Goal: Information Seeking & Learning: Learn about a topic

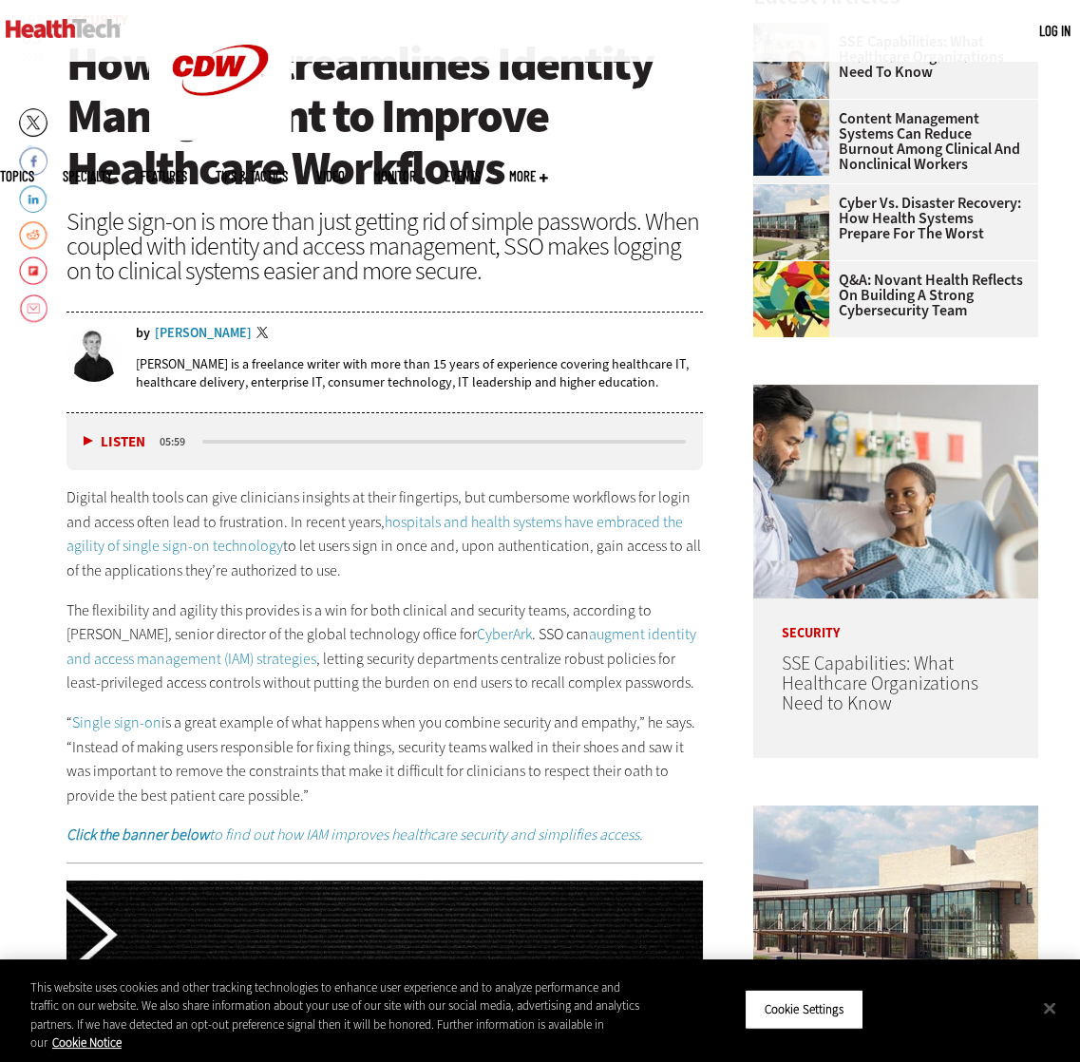
scroll to position [633, 0]
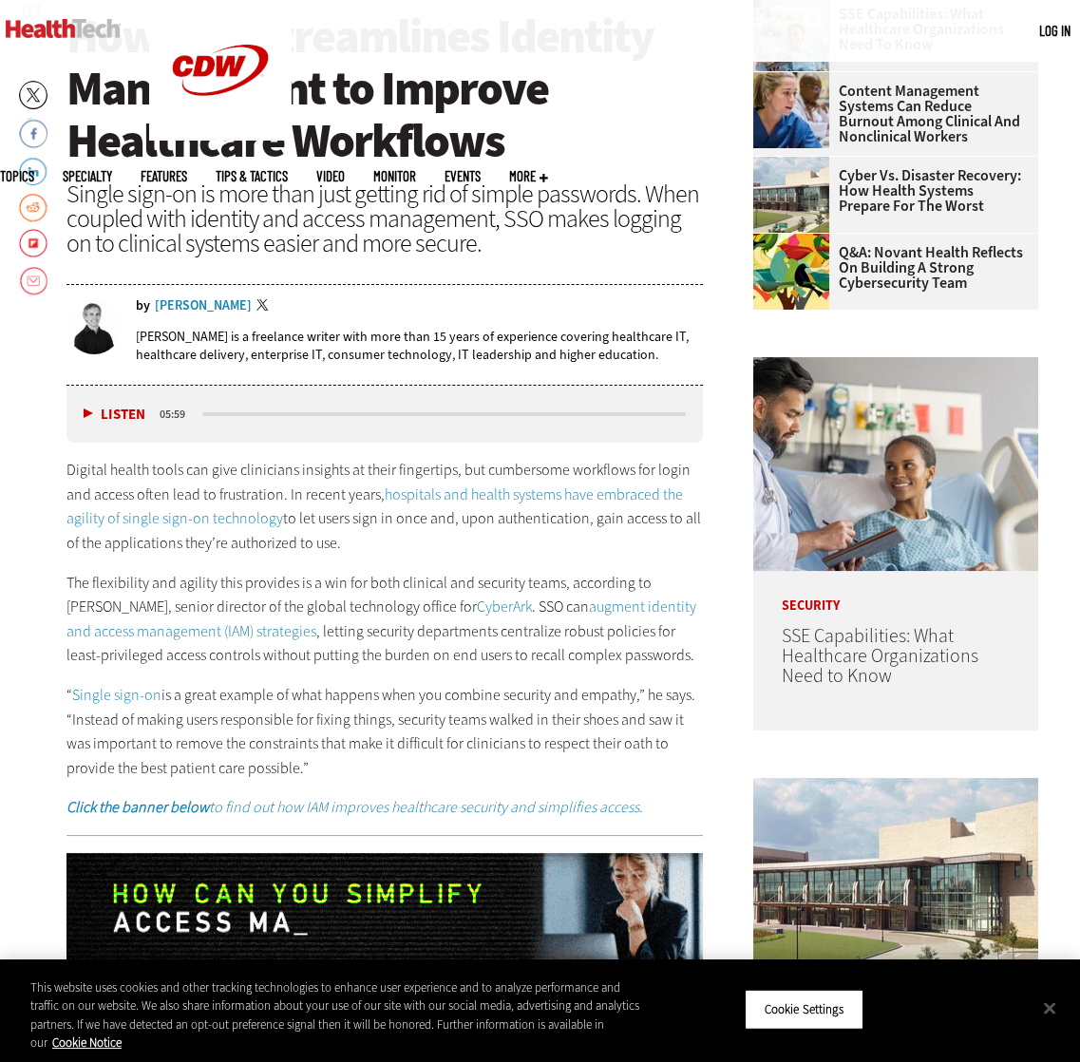
drag, startPoint x: 403, startPoint y: 3, endPoint x: 29, endPoint y: 394, distance: 541.0
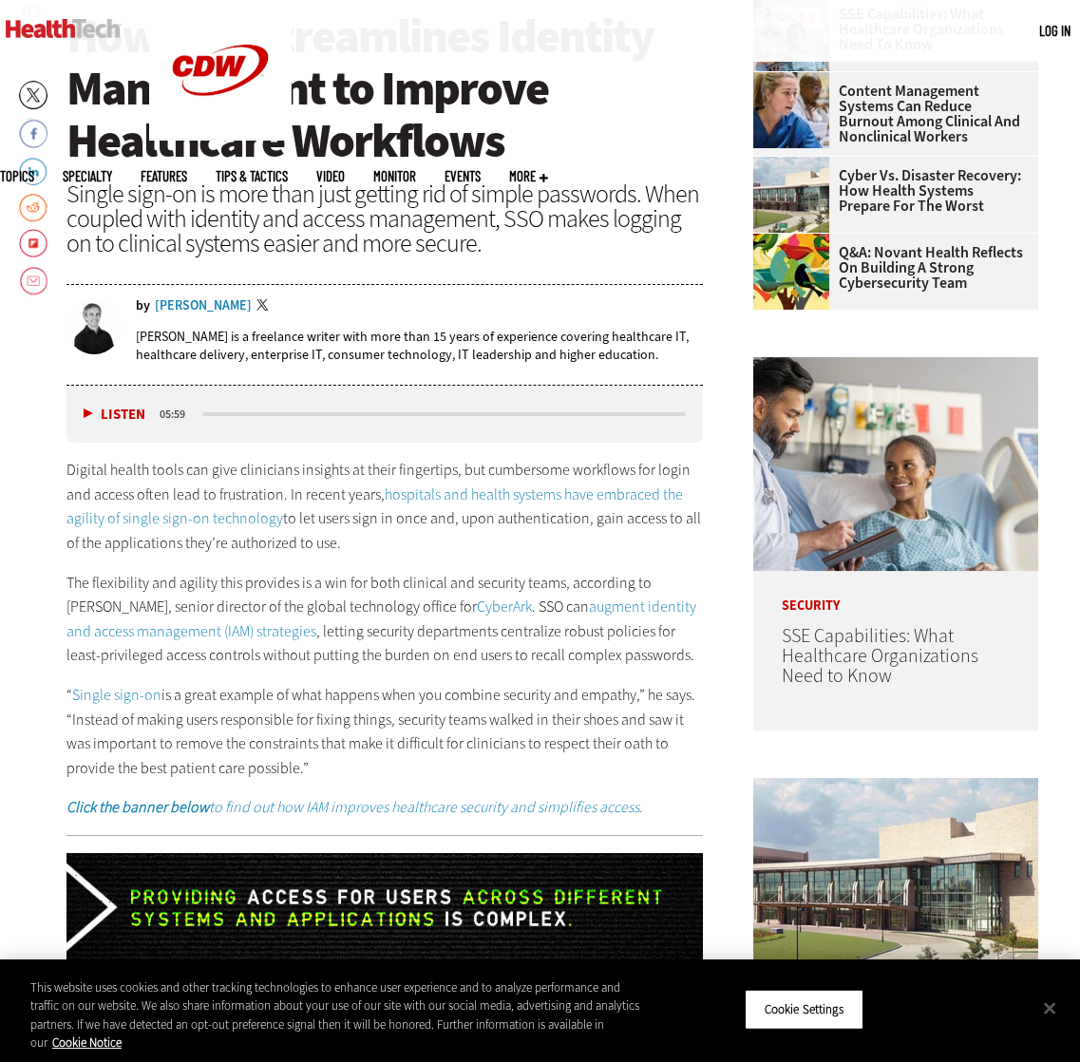
drag, startPoint x: 1037, startPoint y: 13, endPoint x: 121, endPoint y: 406, distance: 996.5
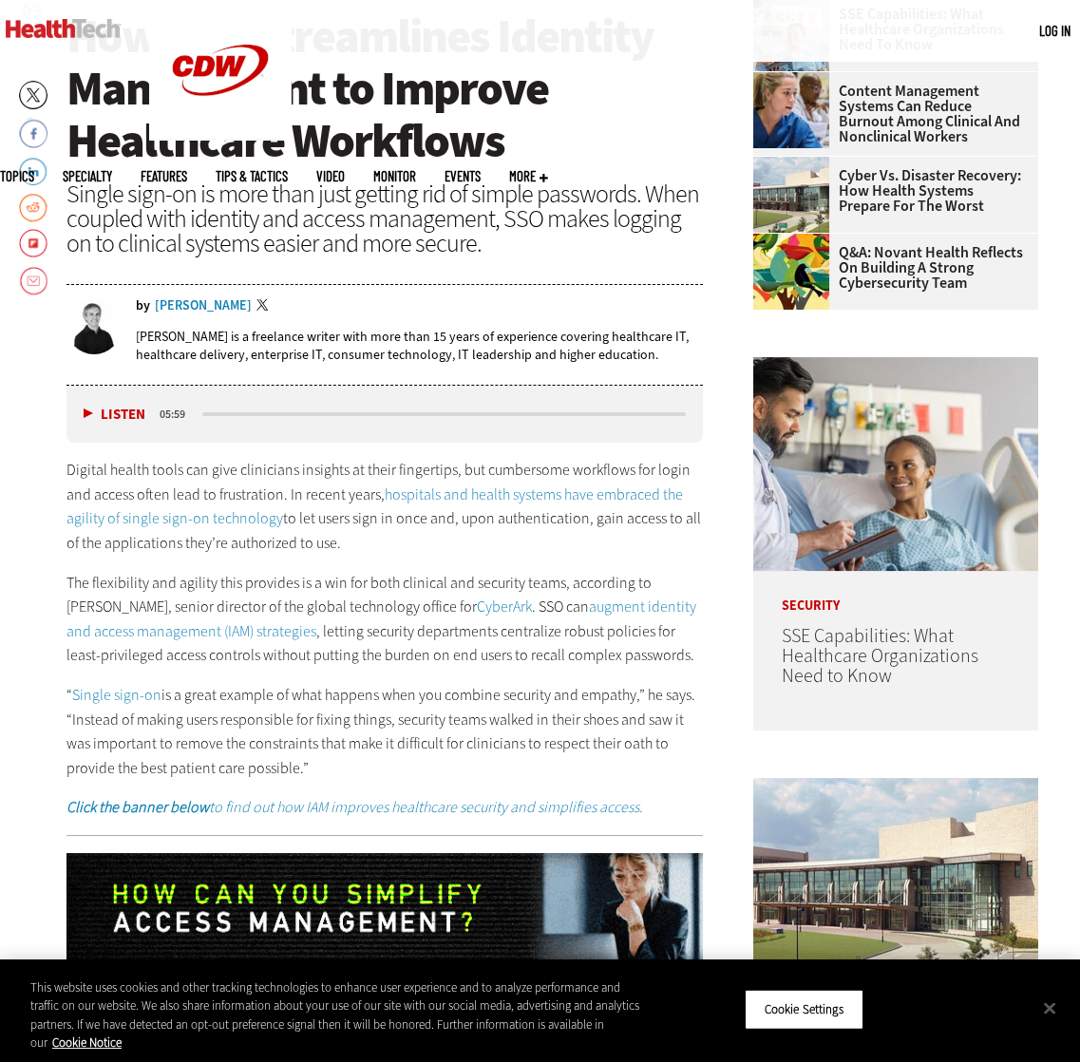
click at [121, 408] on button "Listen" at bounding box center [115, 415] width 62 height 14
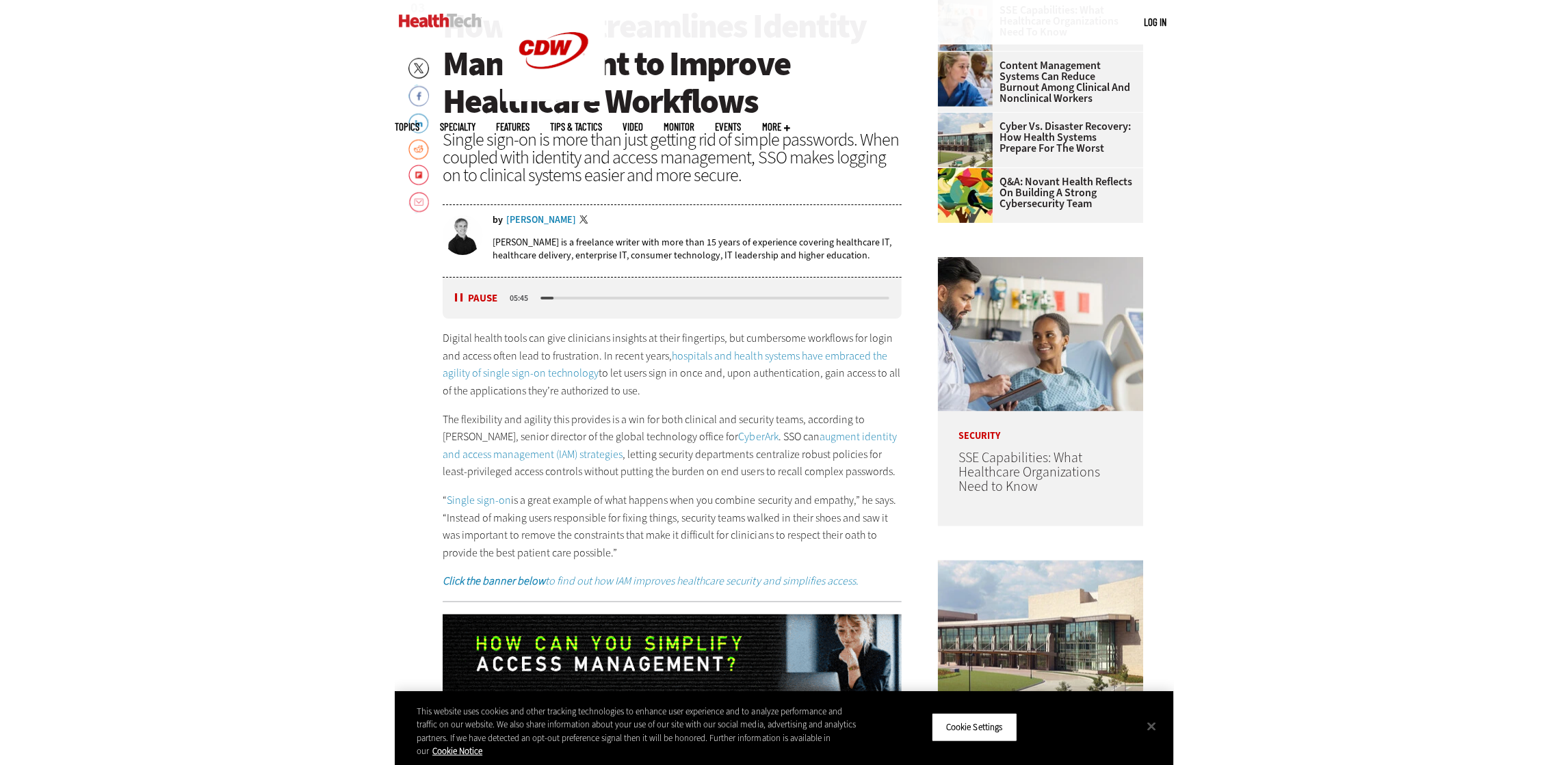
scroll to position [457, 0]
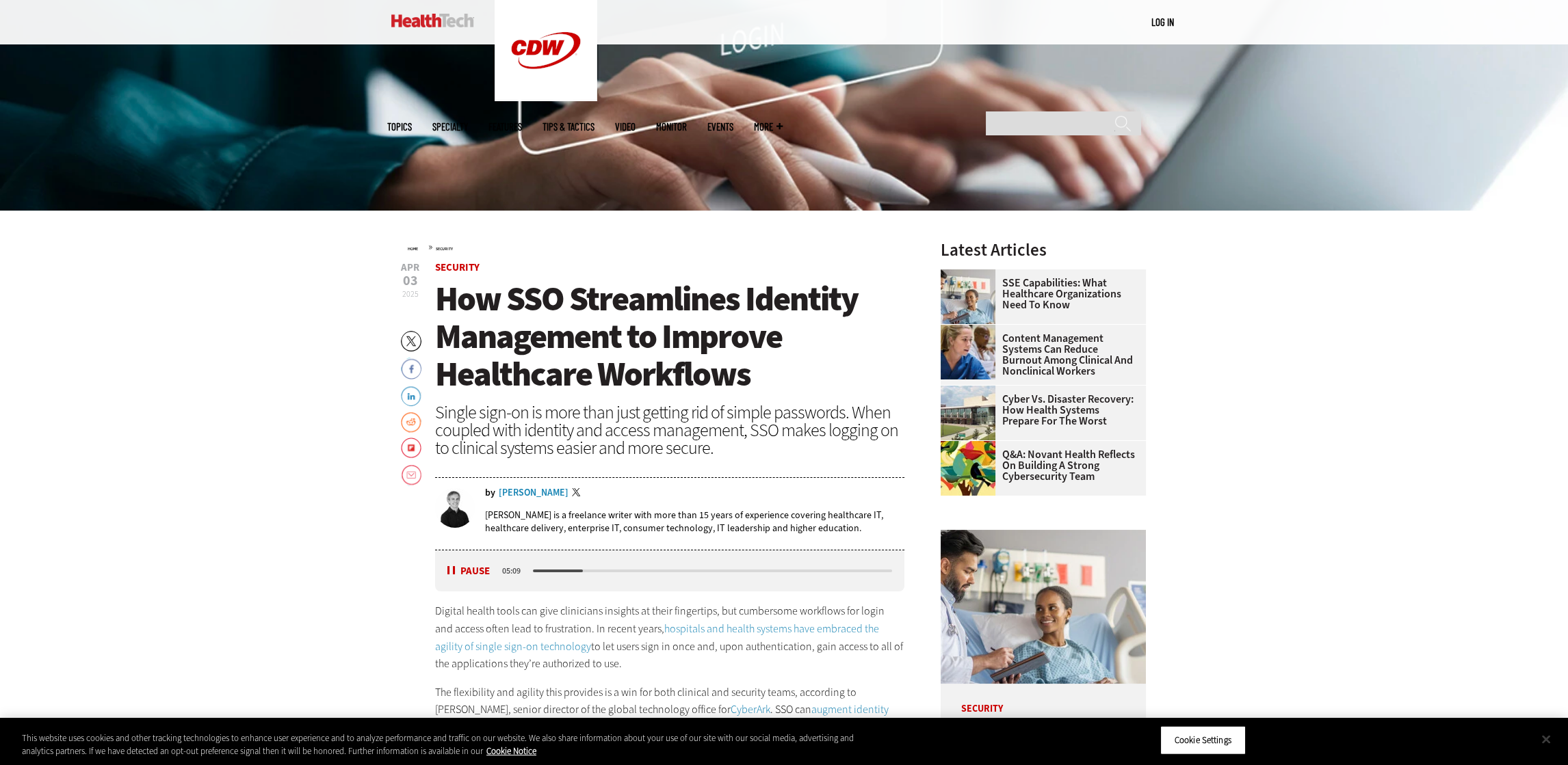
click at [777, 738] on button "Close" at bounding box center [1546, 740] width 30 height 30
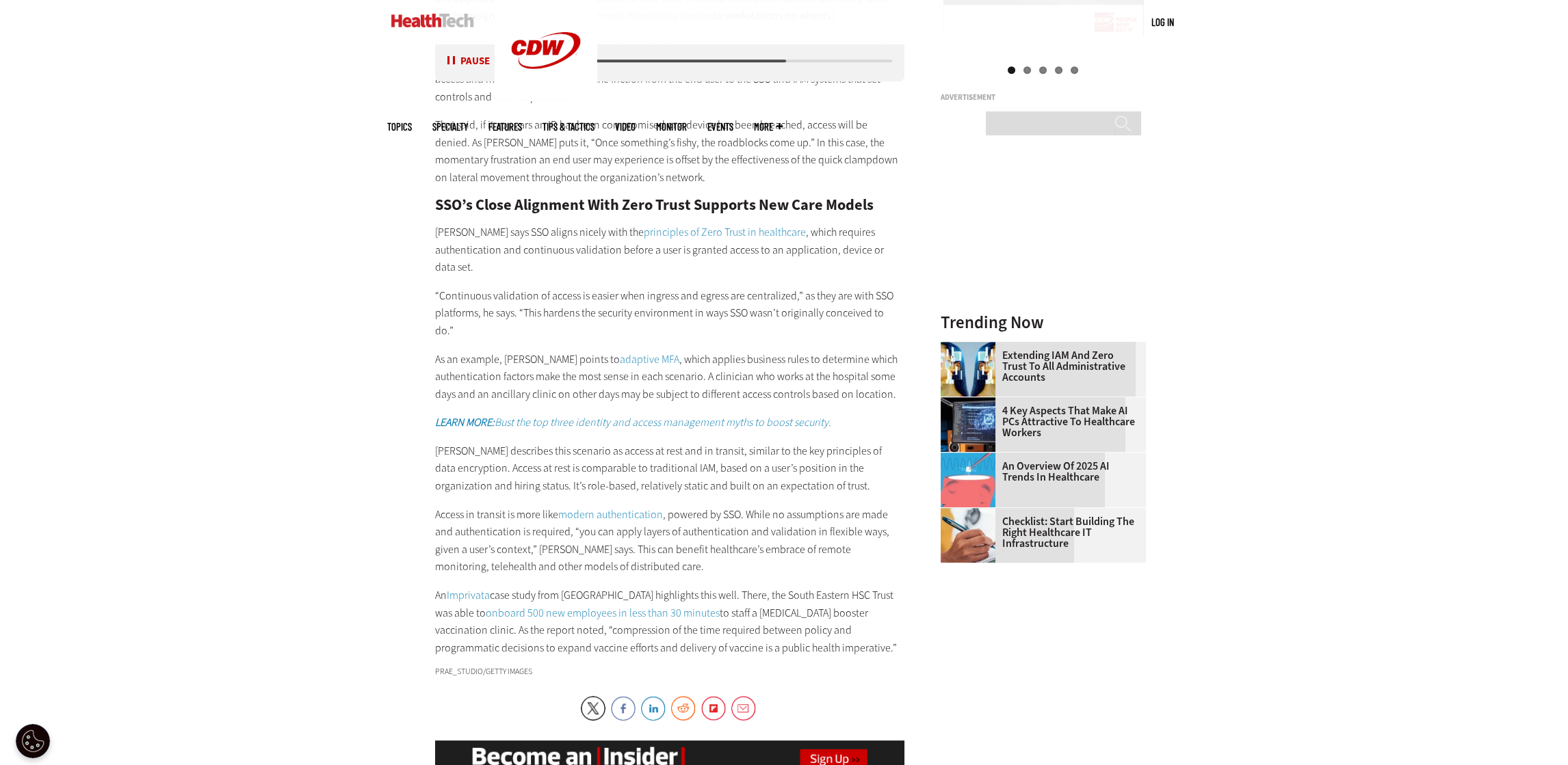
scroll to position [1824, 0]
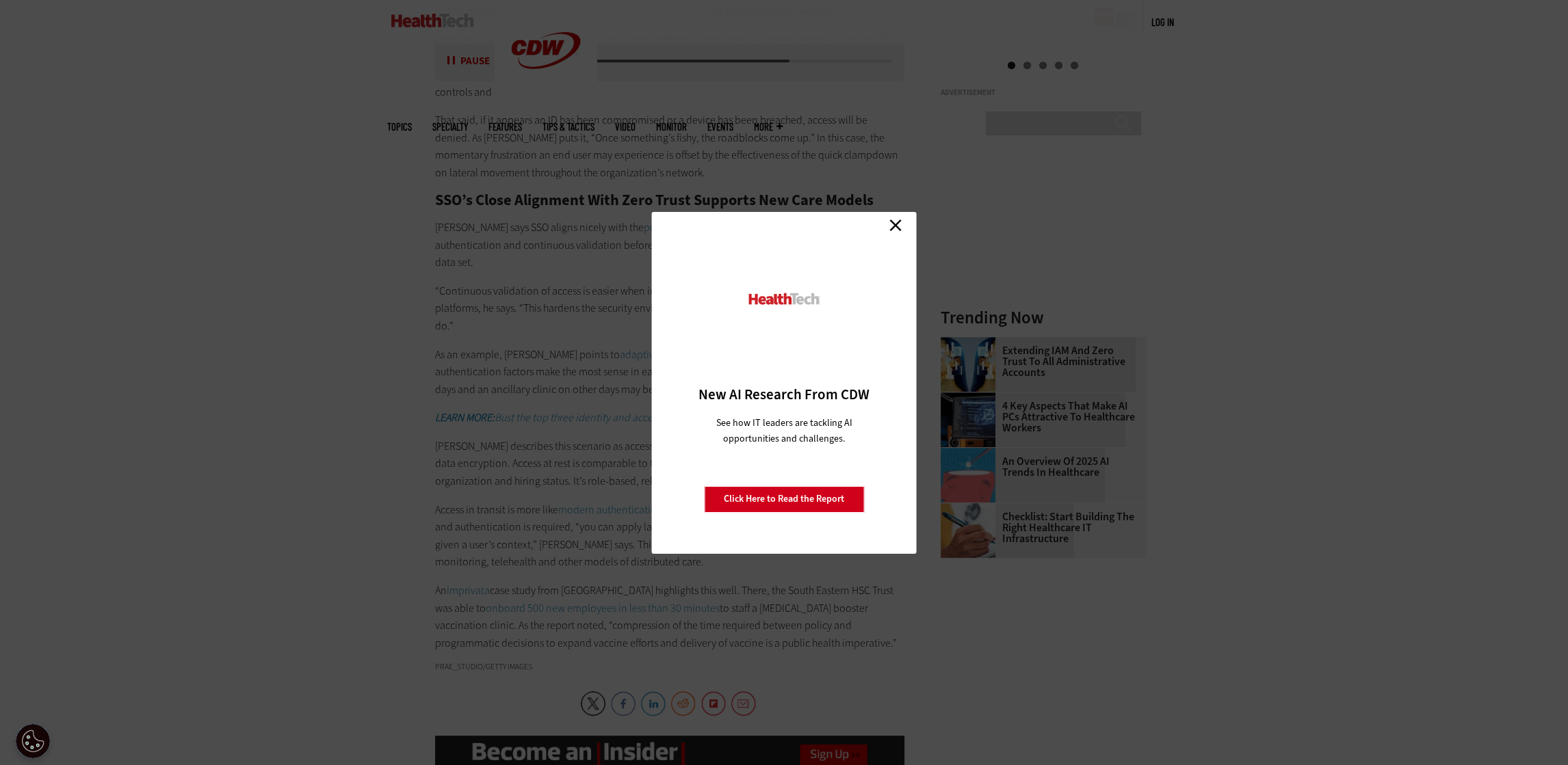
click at [777, 222] on link "Close" at bounding box center [896, 225] width 21 height 21
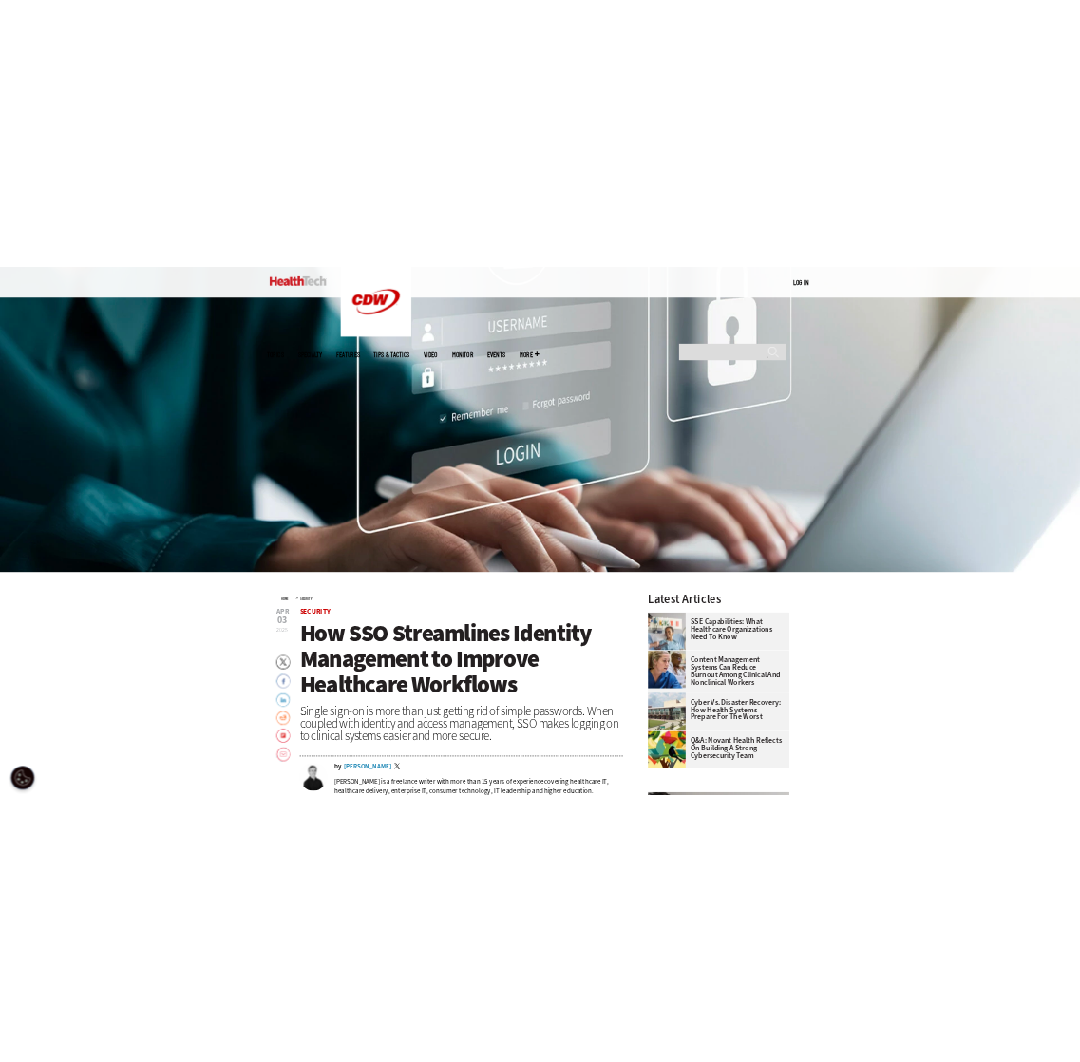
scroll to position [318, 0]
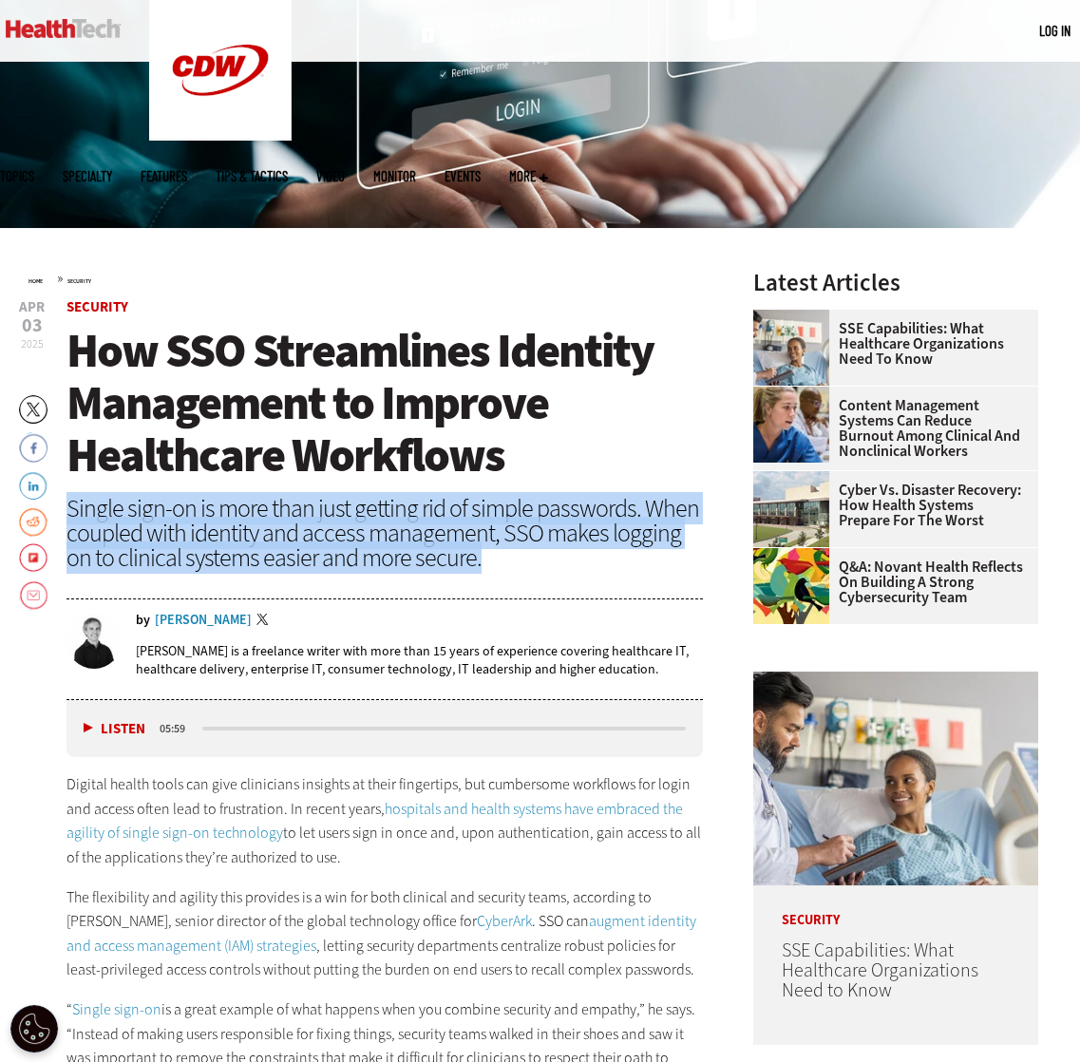
drag, startPoint x: 67, startPoint y: 504, endPoint x: 454, endPoint y: 558, distance: 391.5
click at [454, 558] on div "Single sign-on is more than just getting rid of simple passwords. When coupled …" at bounding box center [385, 533] width 637 height 74
copy div "Single sign-on is more than just getting rid of simple passwords. When coupled …"
